Goal: Check status: Check status

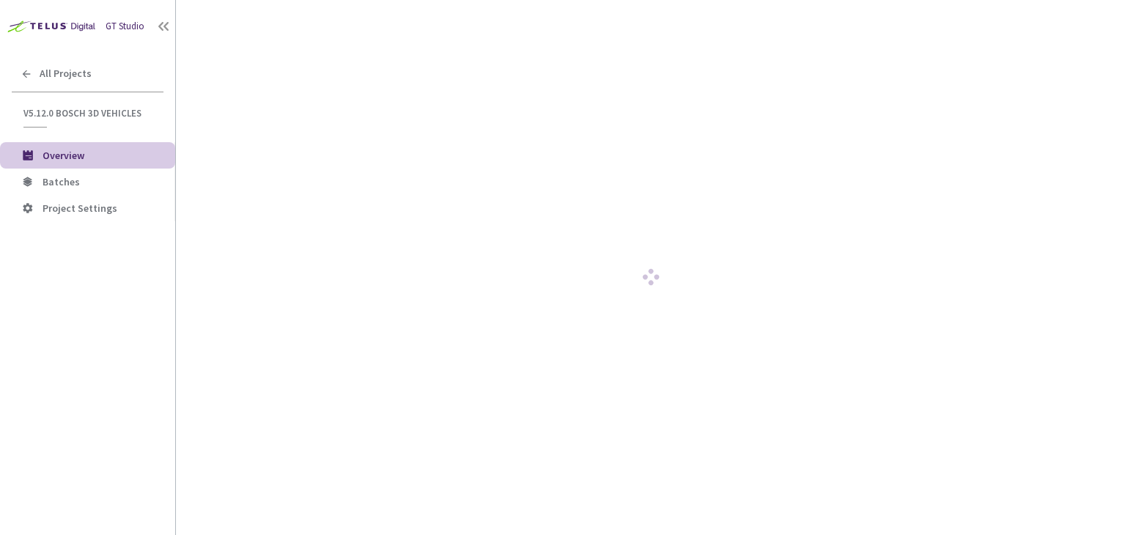
click at [52, 181] on span "Batches" at bounding box center [61, 181] width 37 height 13
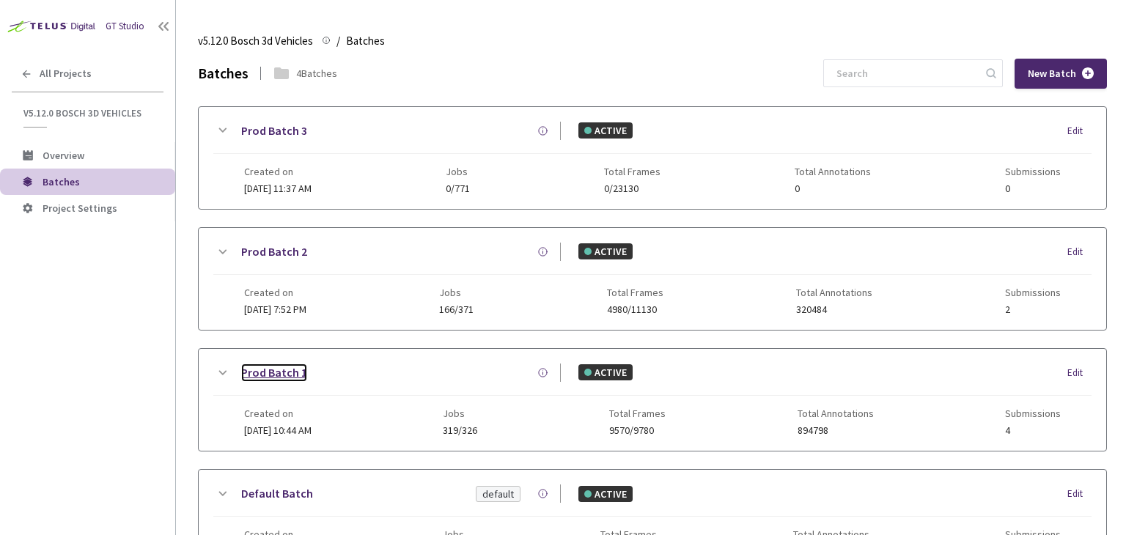
click at [276, 369] on link "Prod Batch 1" at bounding box center [274, 373] width 66 height 18
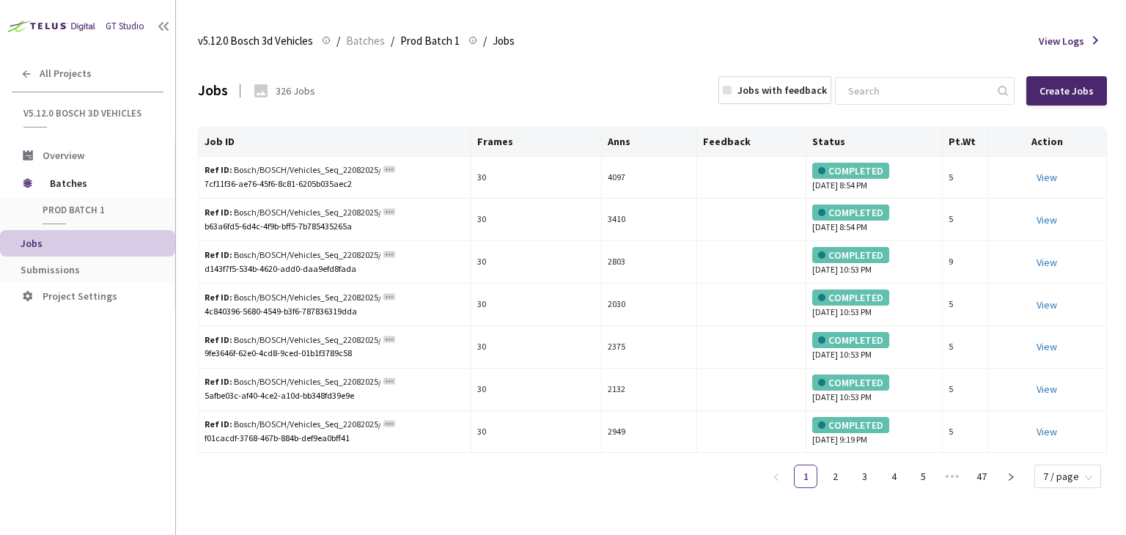
click at [70, 268] on span "Submissions" at bounding box center [50, 269] width 59 height 13
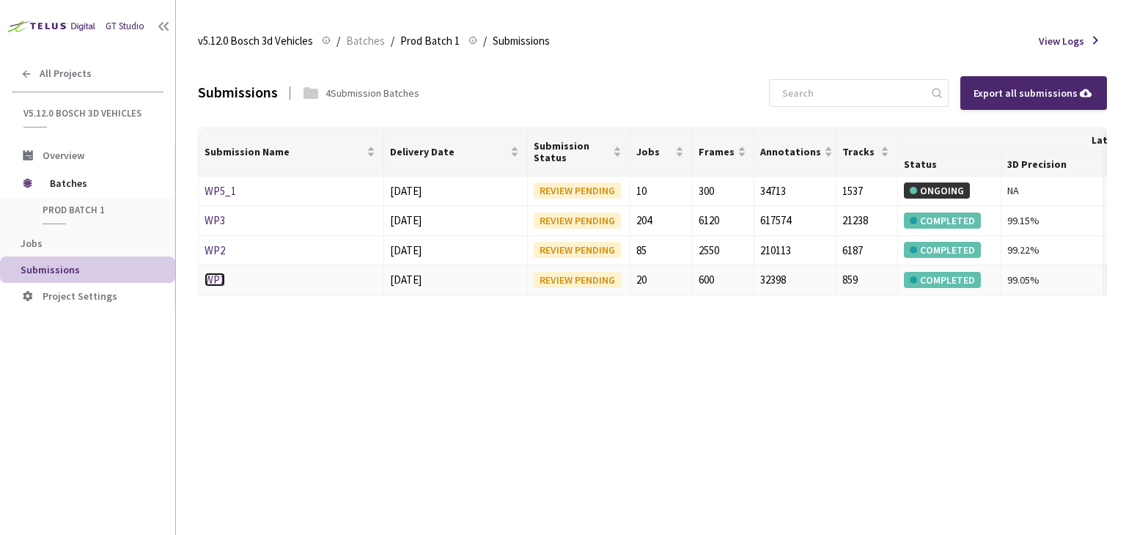
click at [213, 279] on link "WP1" at bounding box center [215, 280] width 21 height 14
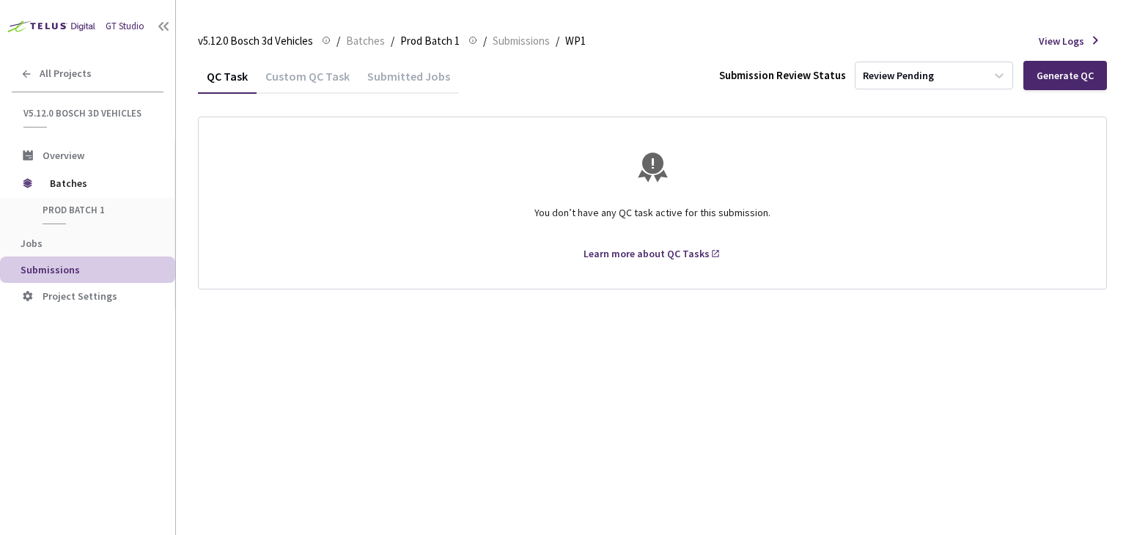
click at [303, 77] on div "Custom QC Task" at bounding box center [308, 81] width 102 height 25
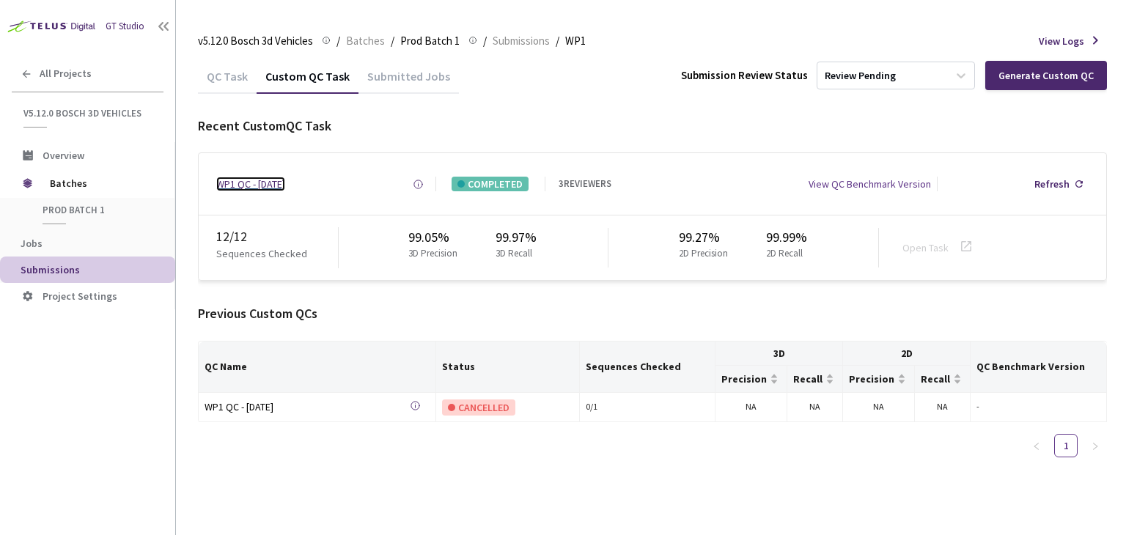
click at [250, 181] on div "WP1 QC - [DATE]" at bounding box center [250, 184] width 69 height 15
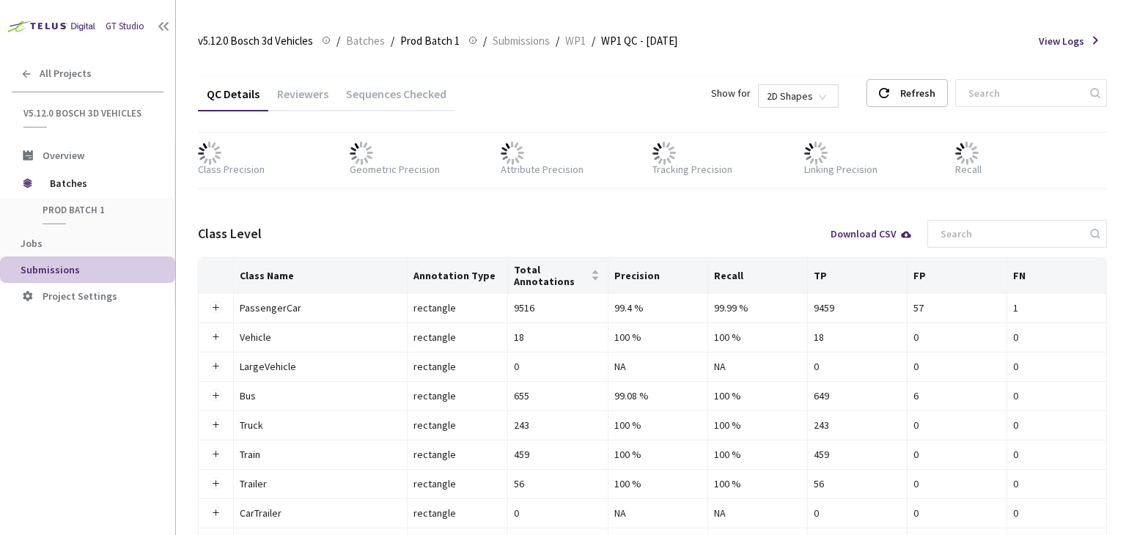
click at [320, 94] on div "Reviewers" at bounding box center [302, 98] width 69 height 25
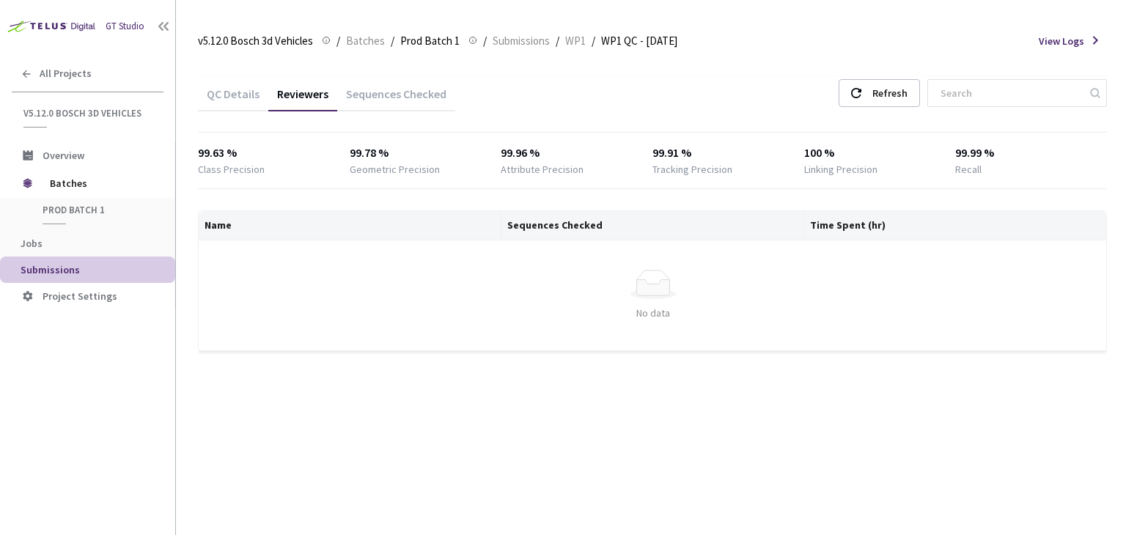
click at [248, 89] on div "QC Details" at bounding box center [233, 98] width 70 height 25
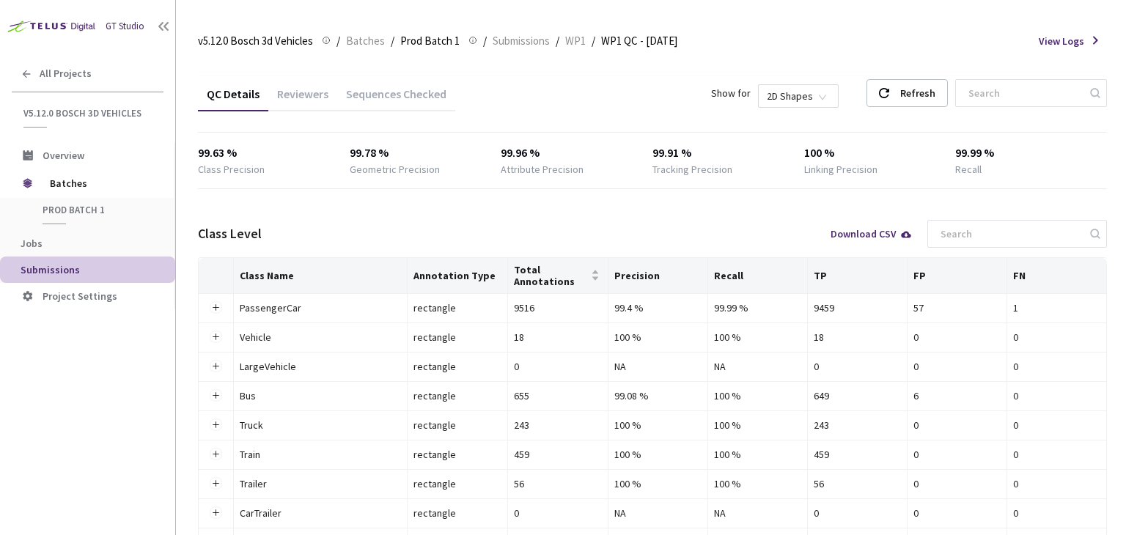
click at [299, 93] on div "Reviewers" at bounding box center [302, 98] width 69 height 25
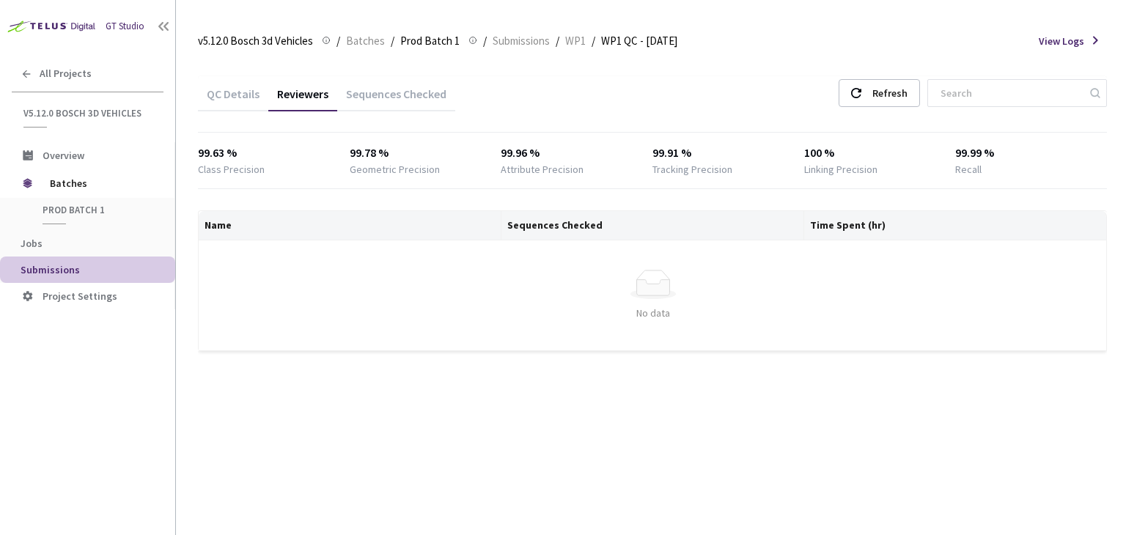
click at [390, 95] on div "Sequences Checked" at bounding box center [396, 98] width 118 height 25
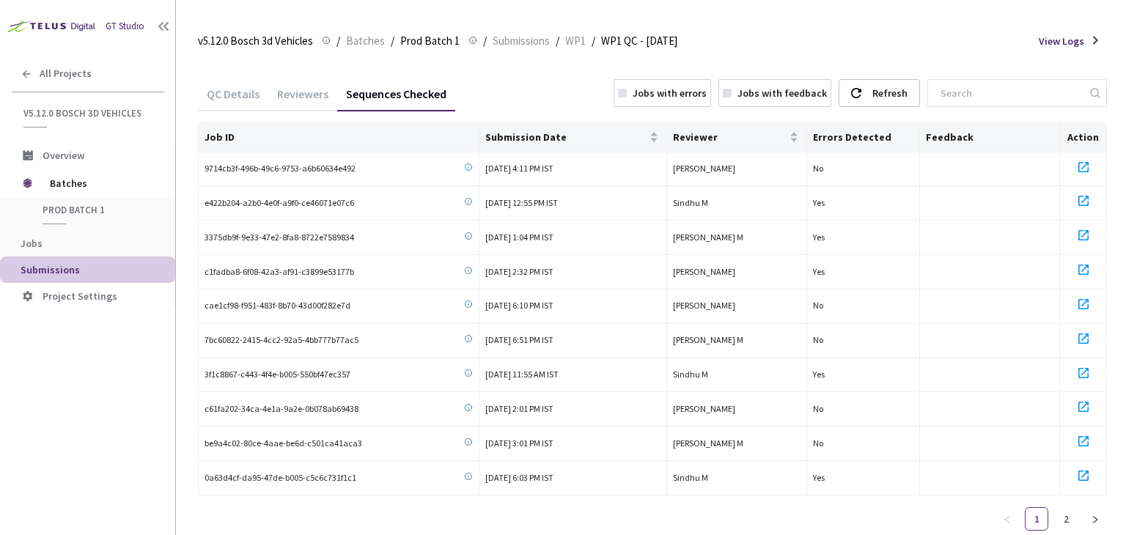
click at [309, 89] on div "Reviewers" at bounding box center [302, 98] width 69 height 25
